Goal: Task Accomplishment & Management: Use online tool/utility

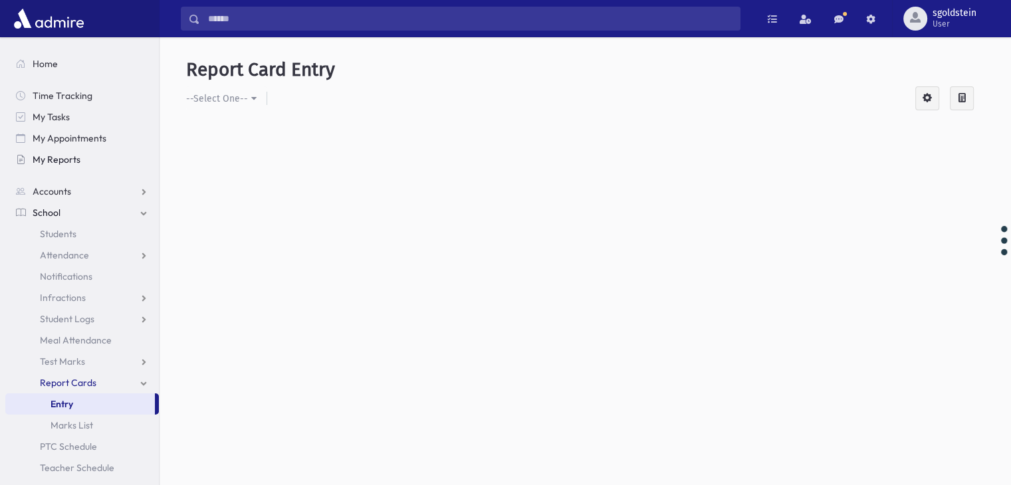
click at [54, 159] on span "My Reports" at bounding box center [57, 160] width 48 height 12
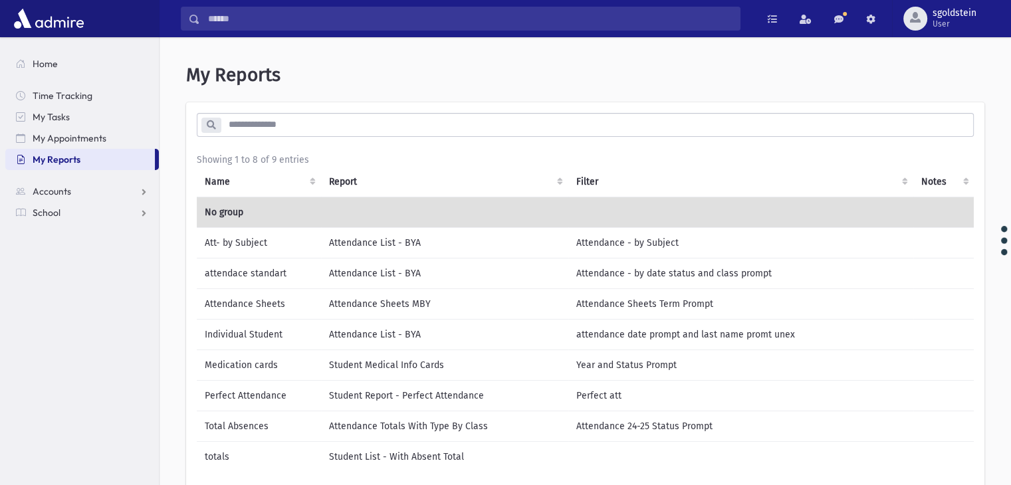
click at [241, 364] on td "Medication cards" at bounding box center [259, 365] width 124 height 31
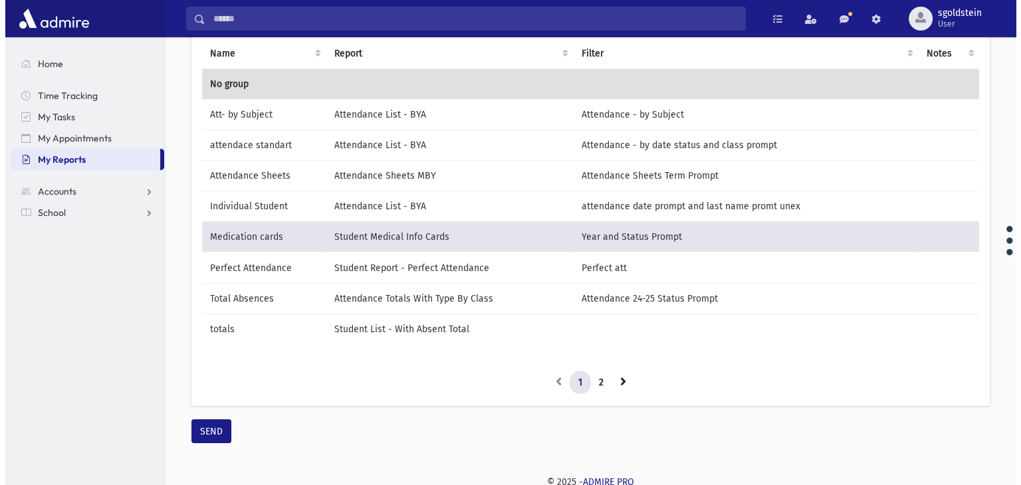
scroll to position [141, 0]
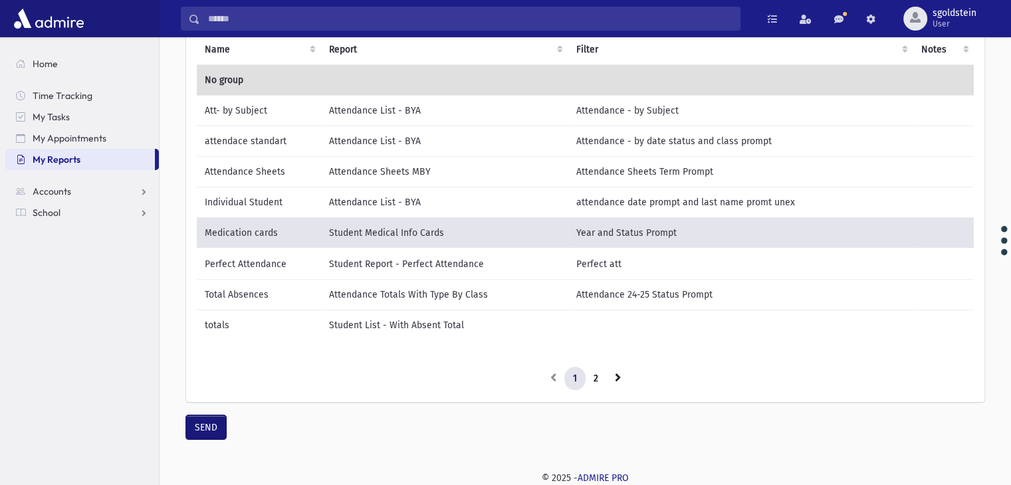
click at [203, 431] on button "SEND" at bounding box center [206, 428] width 40 height 24
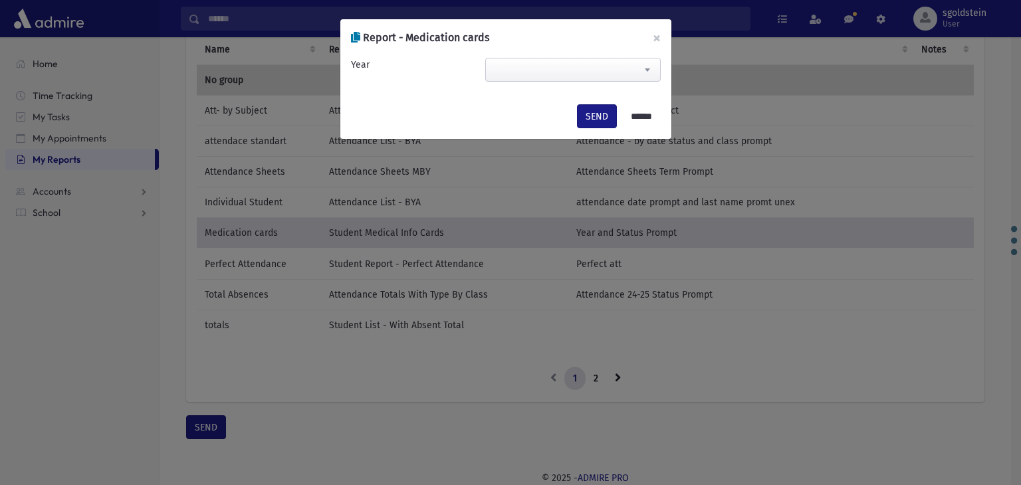
click at [652, 69] on span at bounding box center [647, 70] width 27 height 23
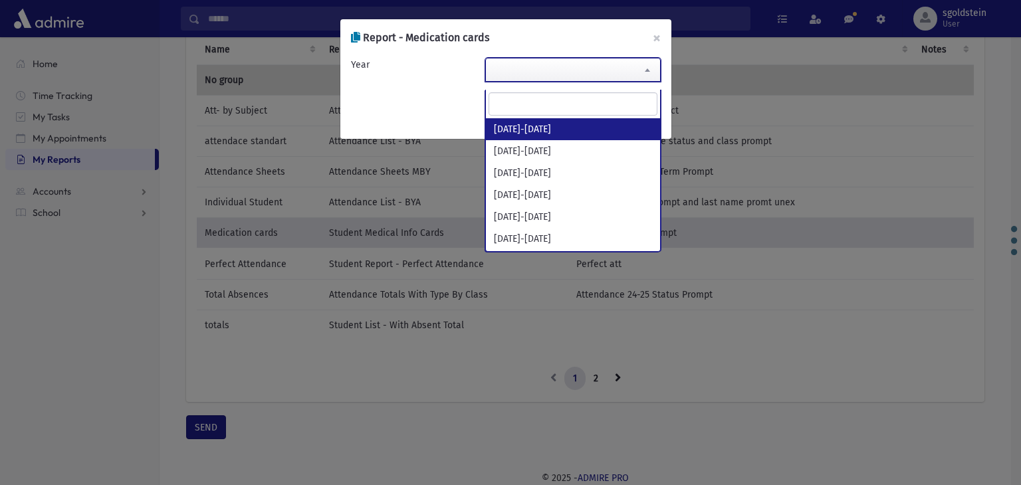
select select "*********"
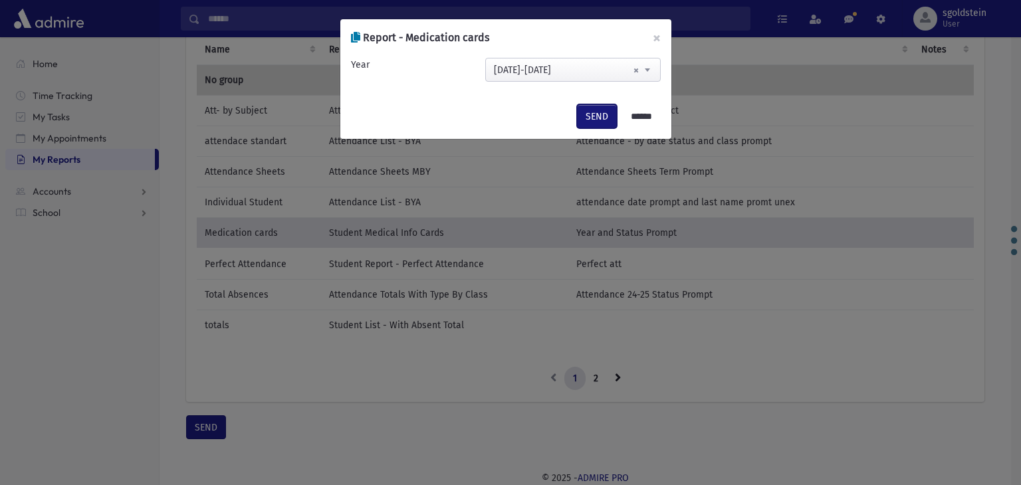
click at [588, 120] on button "SEND" at bounding box center [597, 116] width 40 height 24
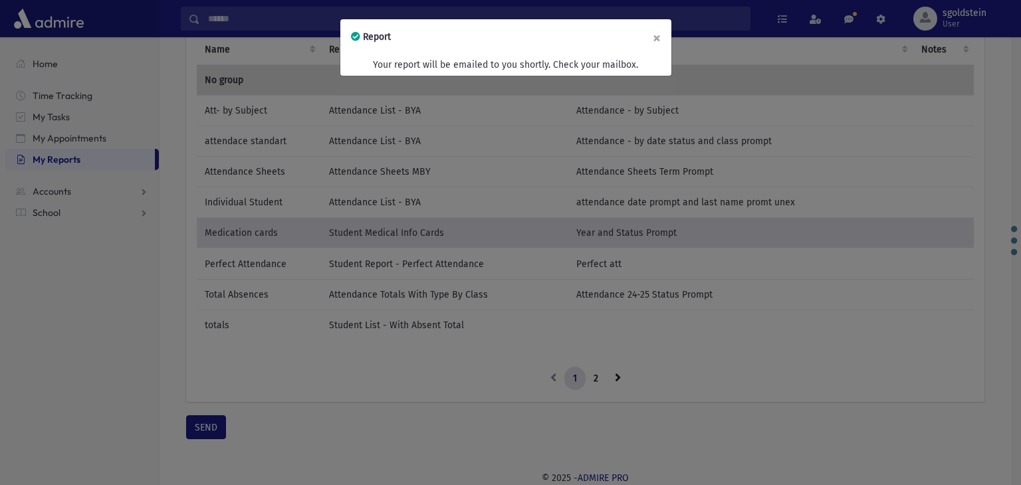
click at [664, 37] on button "×" at bounding box center [656, 37] width 29 height 37
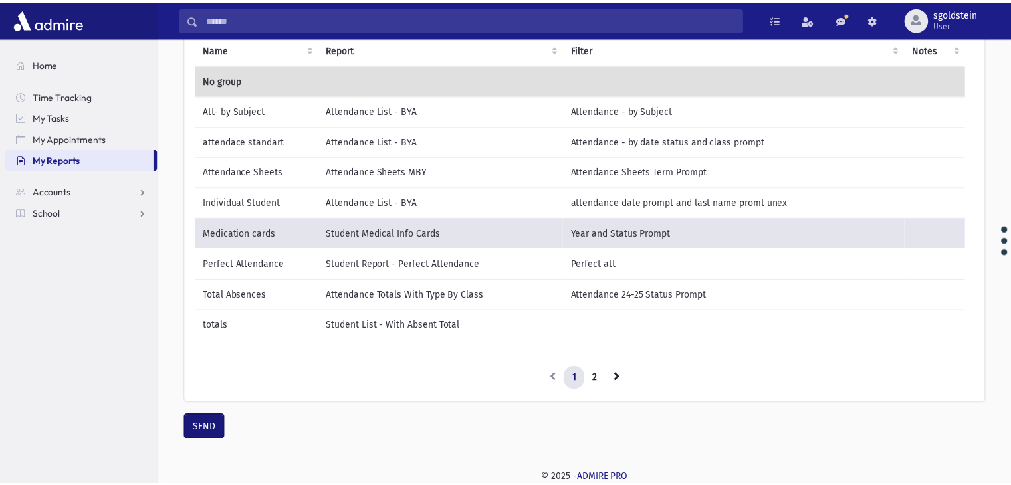
scroll to position [130, 0]
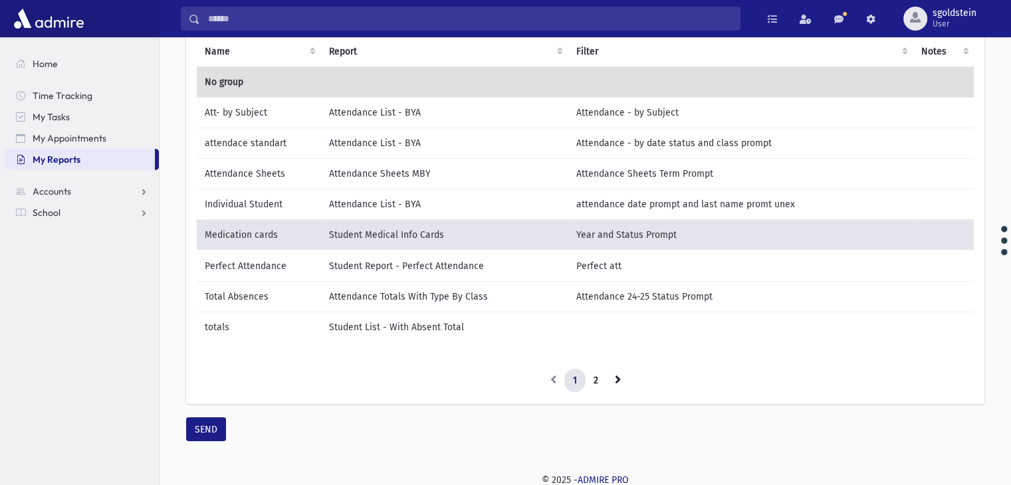
click at [247, 205] on td "Individual Student" at bounding box center [259, 204] width 124 height 31
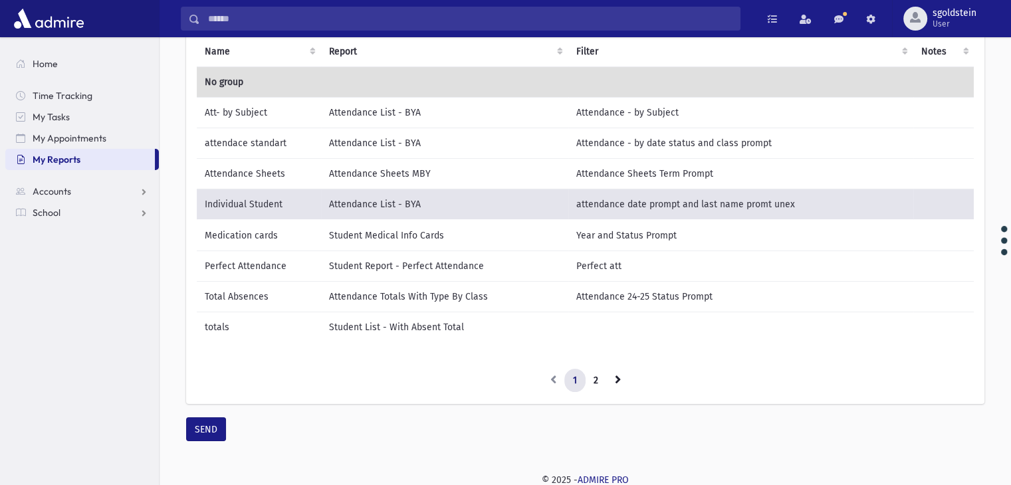
click at [253, 170] on td "Attendance Sheets" at bounding box center [259, 173] width 124 height 31
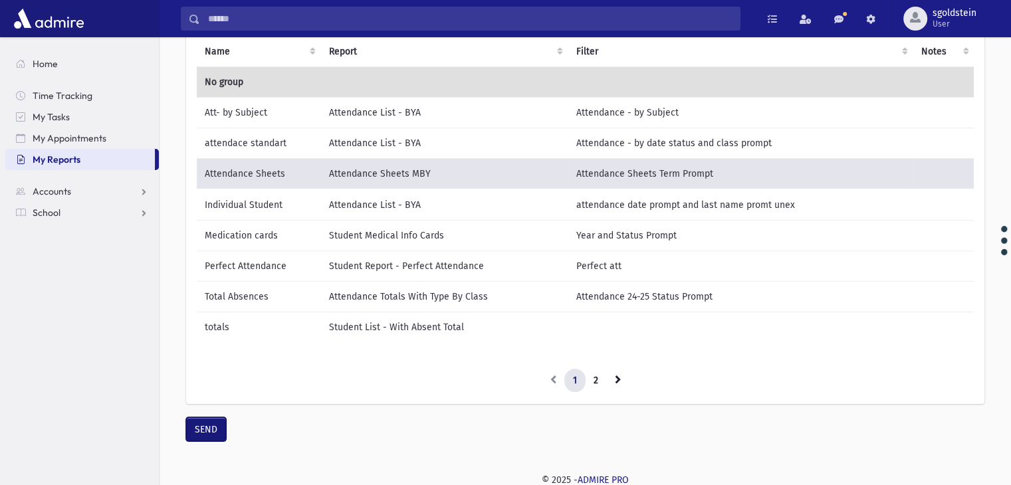
click at [205, 437] on button "SEND" at bounding box center [206, 430] width 40 height 24
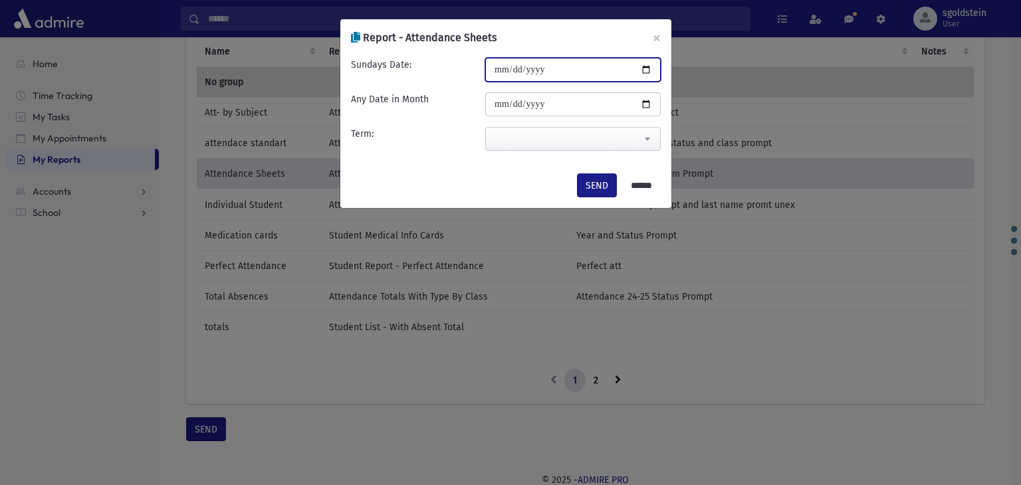
click at [500, 66] on input "date" at bounding box center [573, 70] width 176 height 24
type input "**********"
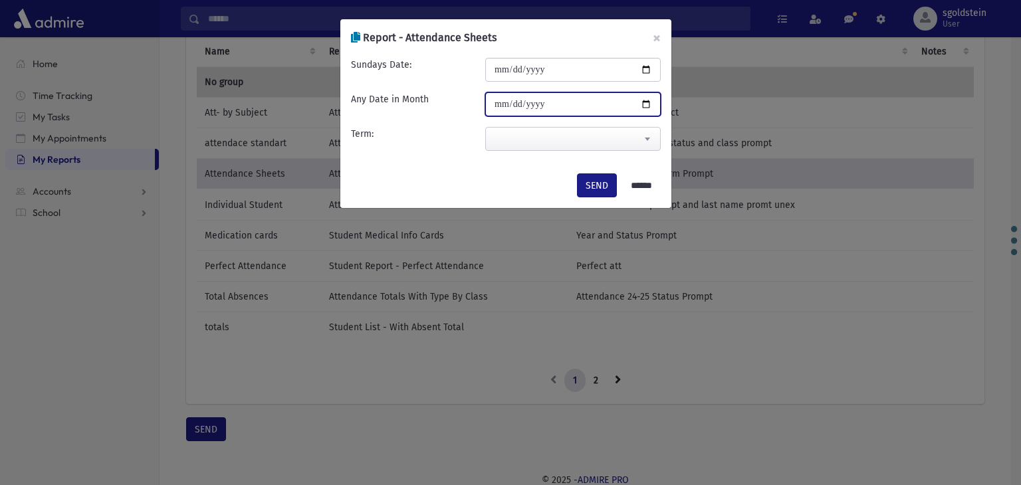
click at [495, 101] on input "date" at bounding box center [573, 104] width 176 height 24
type input "**********"
click at [649, 139] on b at bounding box center [647, 139] width 5 height 3
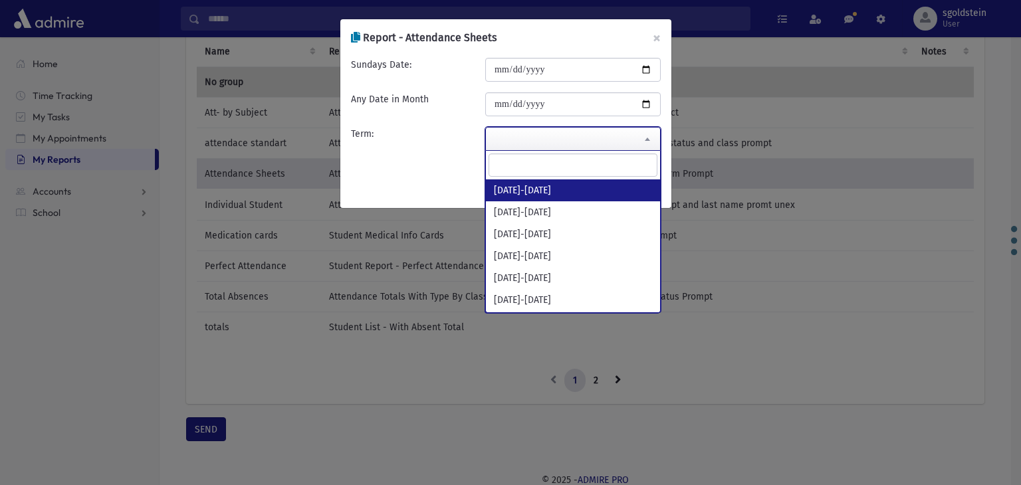
select select "*********"
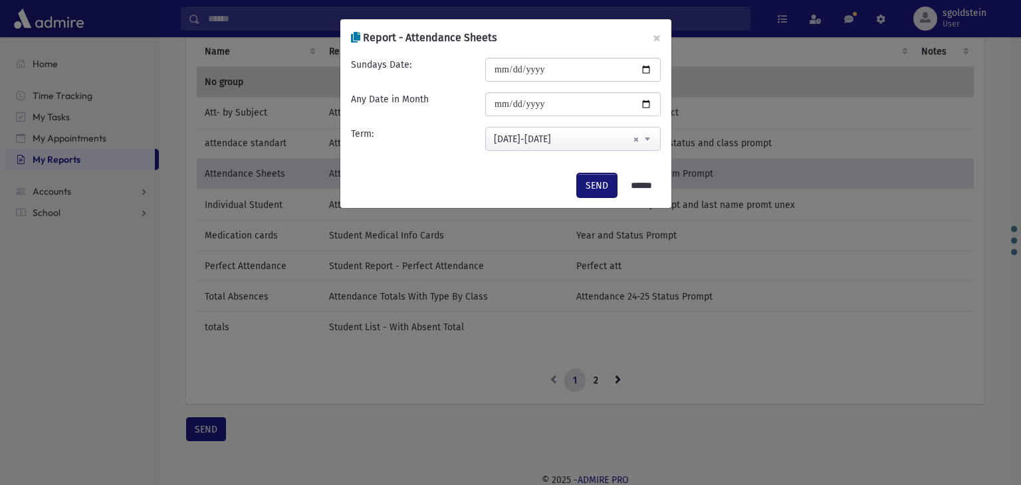
click at [598, 188] on button "SEND" at bounding box center [597, 186] width 40 height 24
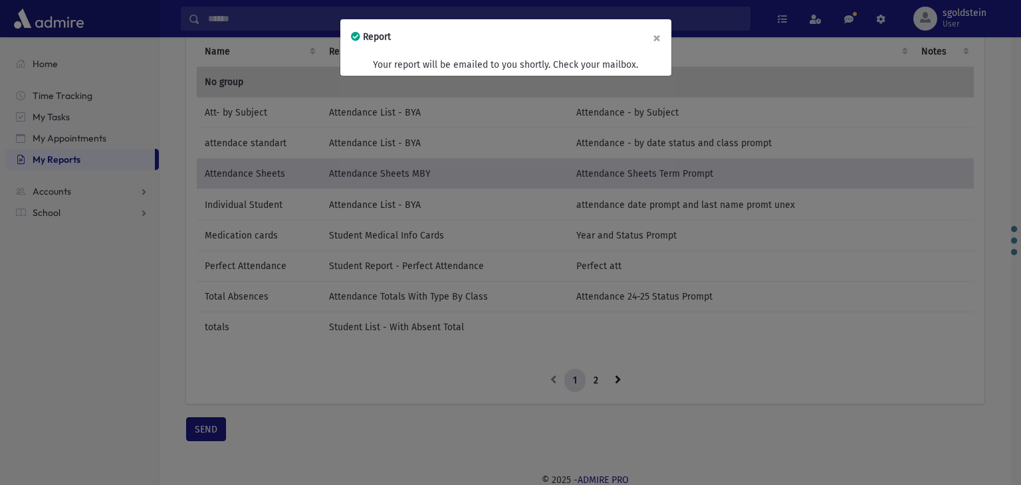
click at [659, 36] on button "×" at bounding box center [656, 37] width 29 height 37
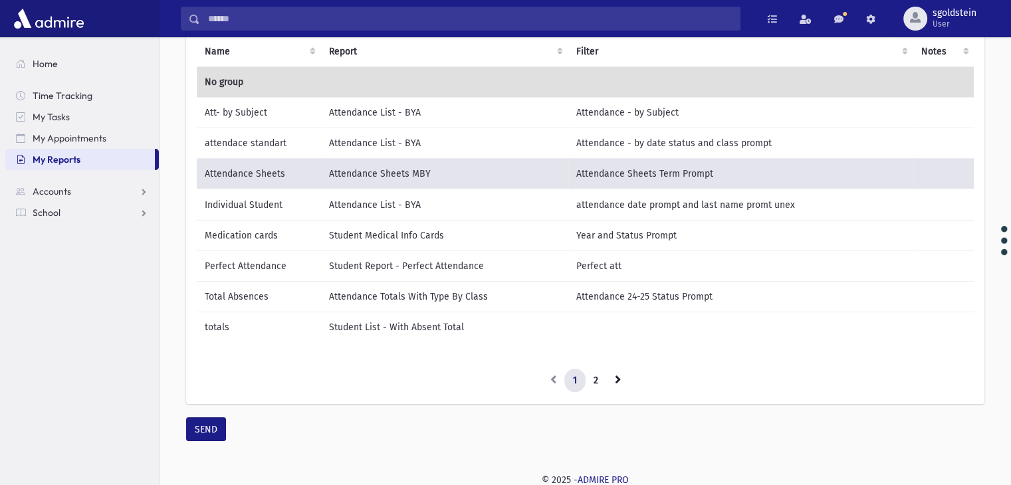
click at [226, 231] on td "Medication cards" at bounding box center [259, 235] width 124 height 31
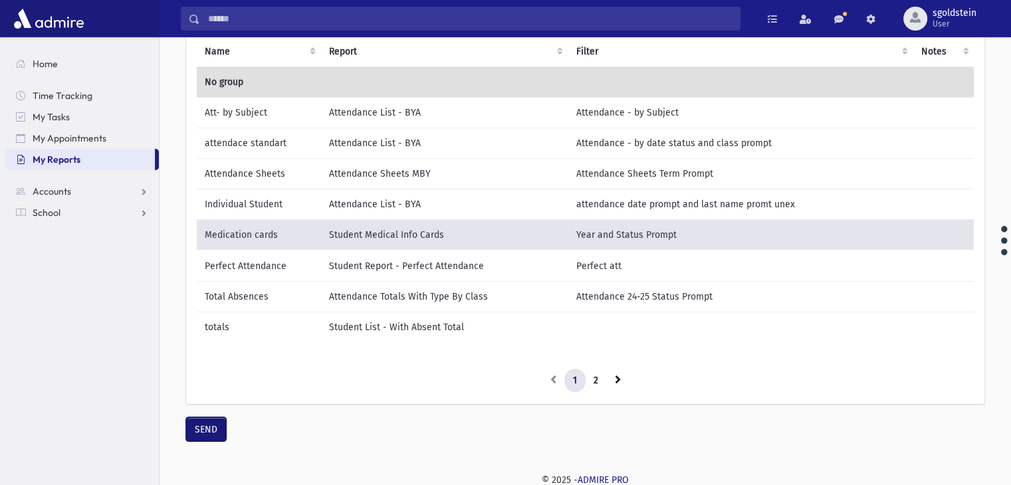
click at [207, 441] on button "SEND" at bounding box center [206, 430] width 40 height 24
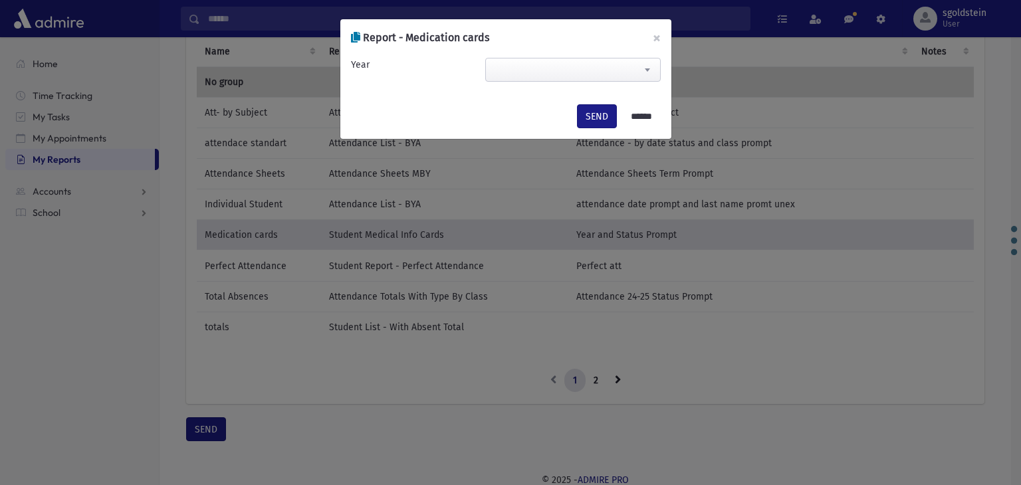
click at [607, 75] on span at bounding box center [573, 70] width 176 height 24
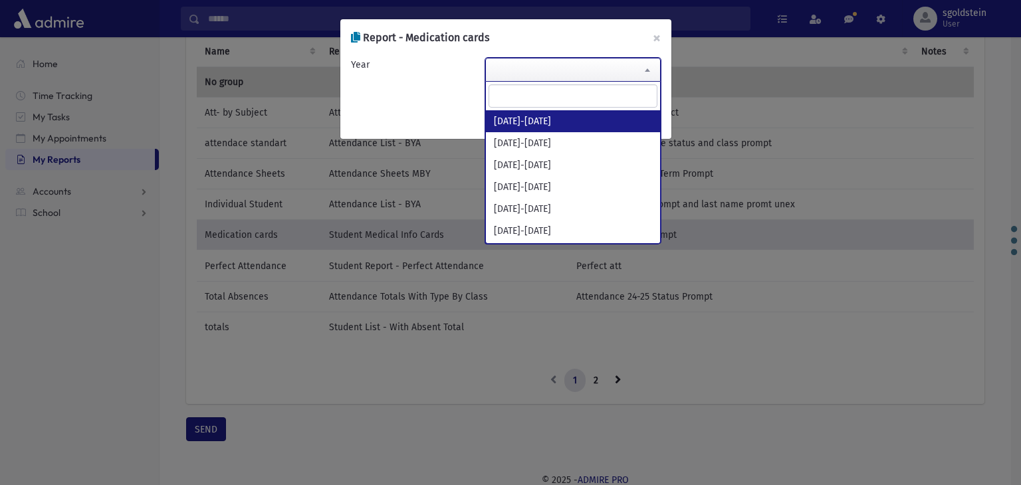
select select "*********"
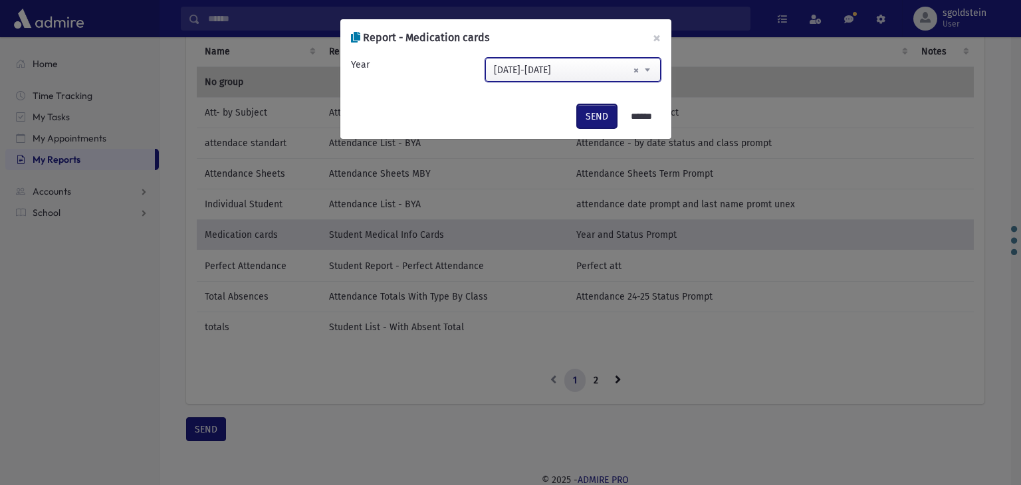
click at [592, 120] on button "SEND" at bounding box center [597, 116] width 40 height 24
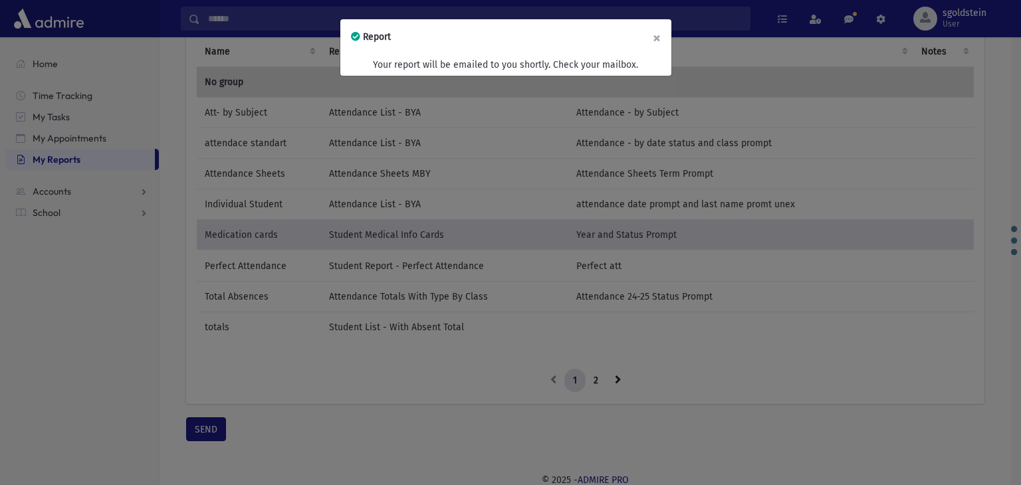
click at [656, 37] on button "×" at bounding box center [656, 37] width 29 height 37
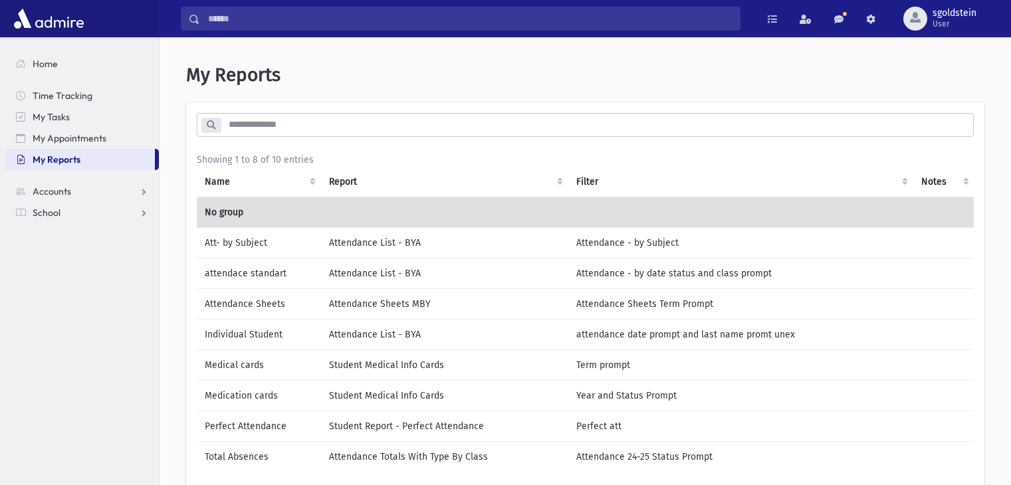
scroll to position [130, 0]
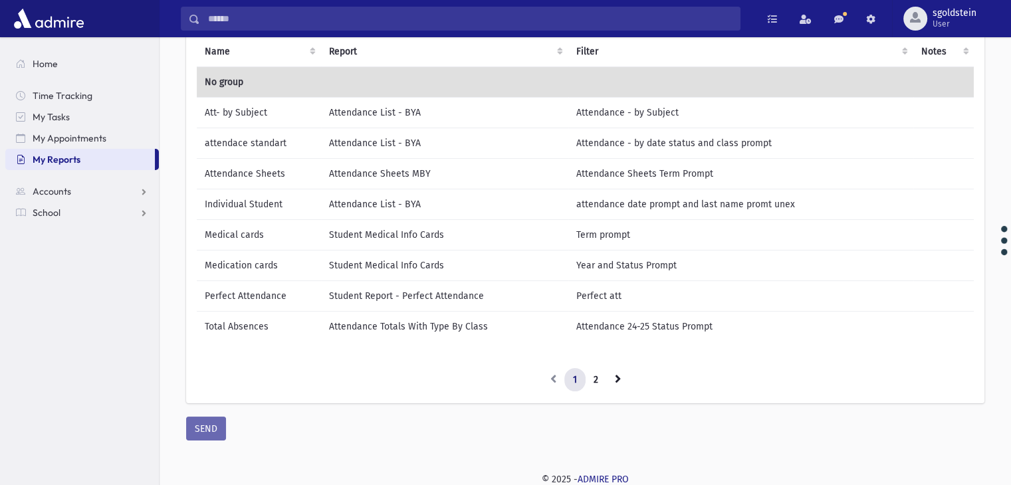
click at [299, 233] on td "Medical cards" at bounding box center [259, 234] width 124 height 31
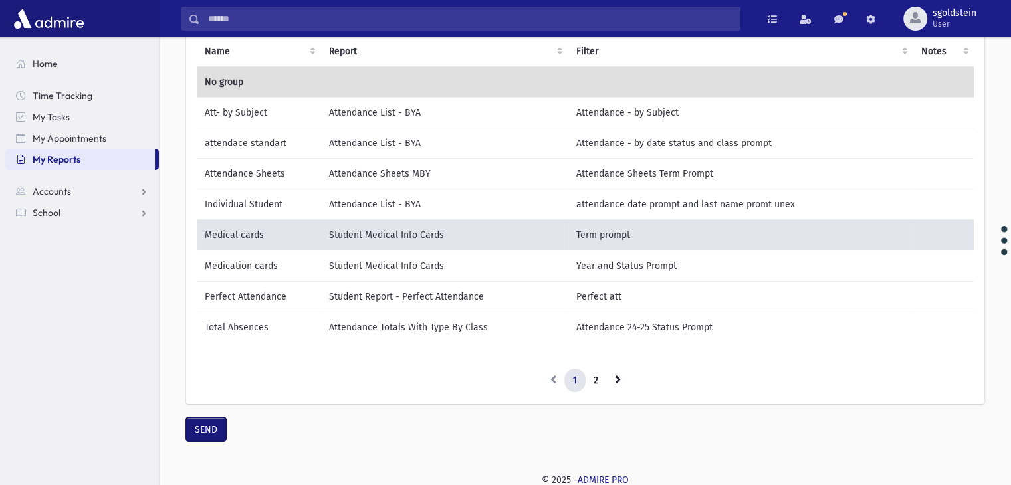
click at [211, 438] on button "SEND" at bounding box center [206, 430] width 40 height 24
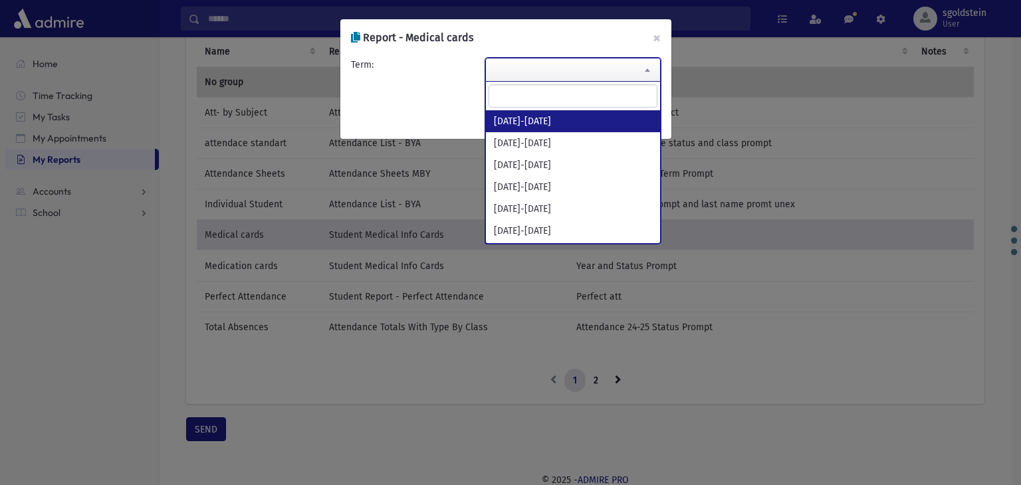
click at [650, 71] on b at bounding box center [647, 69] width 5 height 3
select select "*********"
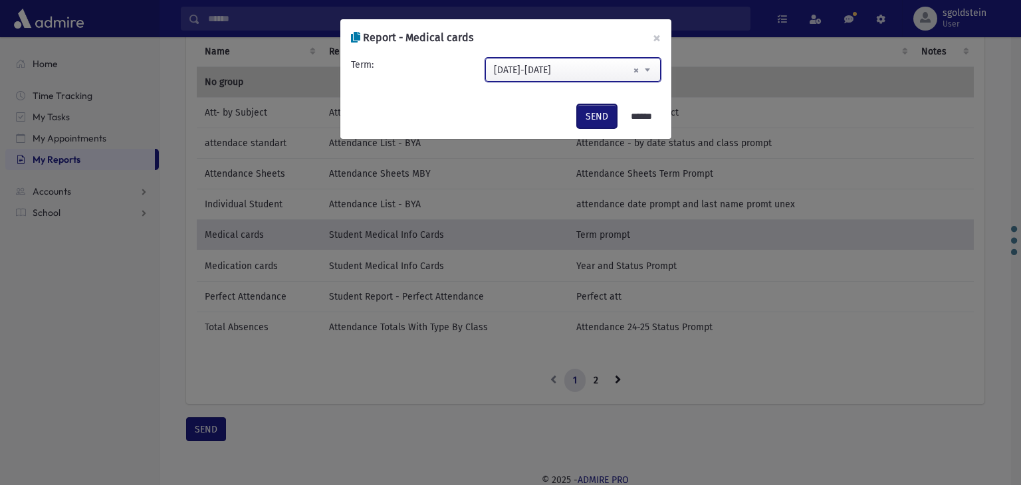
click at [584, 112] on button "SEND" at bounding box center [597, 116] width 40 height 24
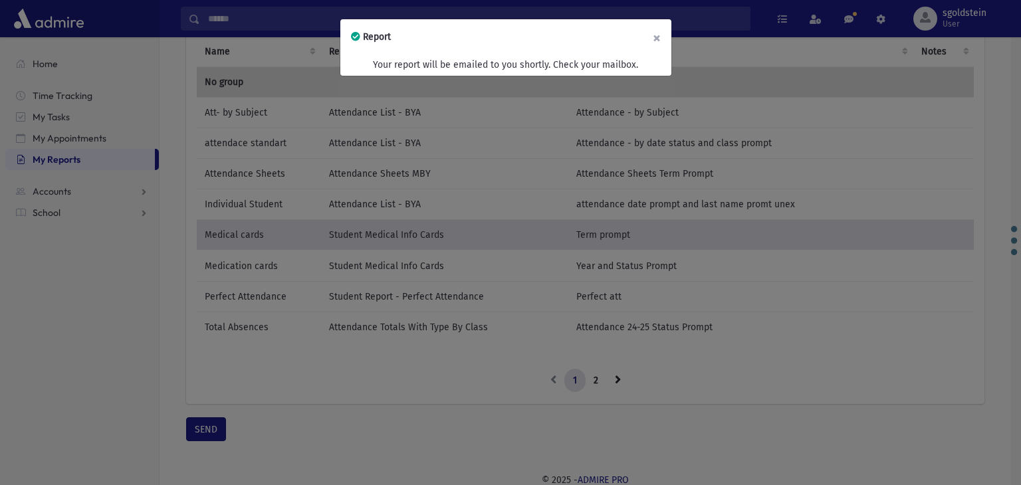
click at [657, 34] on button "×" at bounding box center [656, 37] width 29 height 37
